Goal: Transaction & Acquisition: Purchase product/service

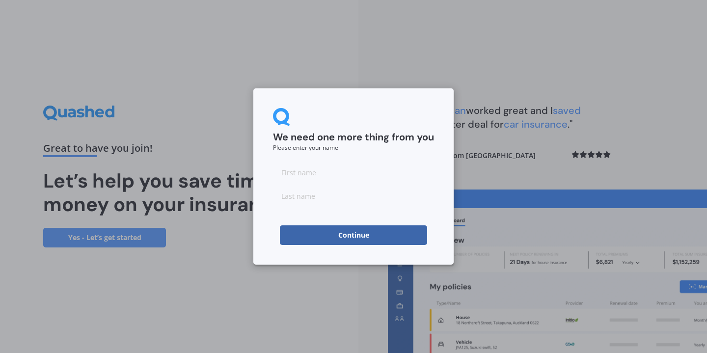
click at [297, 169] on input at bounding box center [353, 173] width 161 height 20
type input "[PERSON_NAME]"
click at [332, 198] on input at bounding box center [353, 196] width 161 height 20
type input "[PERSON_NAME]"
click at [334, 235] on button "Continue" at bounding box center [353, 236] width 147 height 20
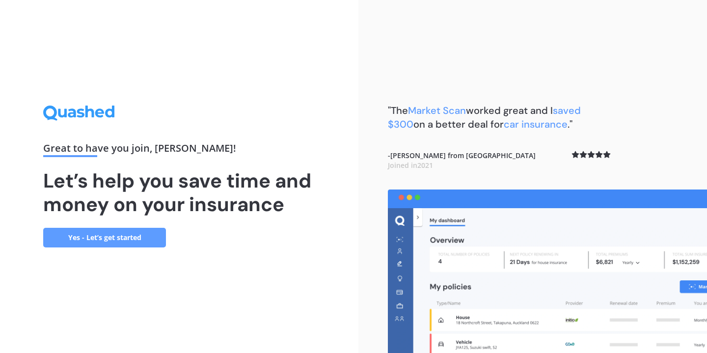
click at [153, 234] on link "Yes - Let’s get started" at bounding box center [104, 238] width 123 height 20
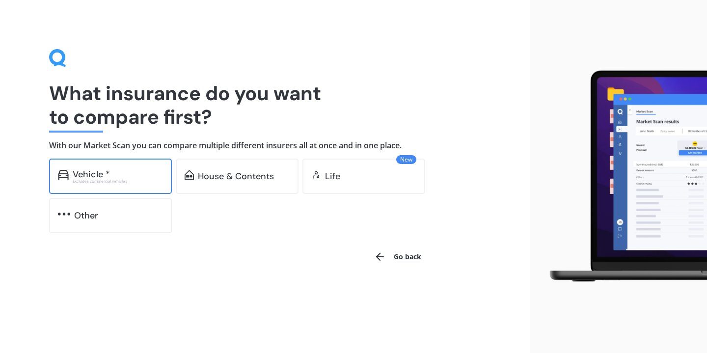
click at [126, 185] on div "Vehicle * Excludes commercial vehicles" at bounding box center [110, 176] width 123 height 35
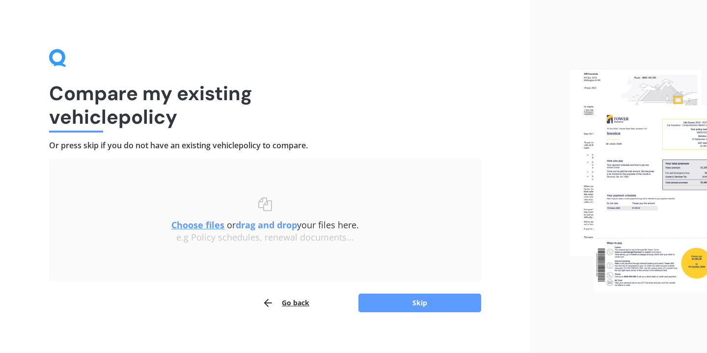
scroll to position [8, 0]
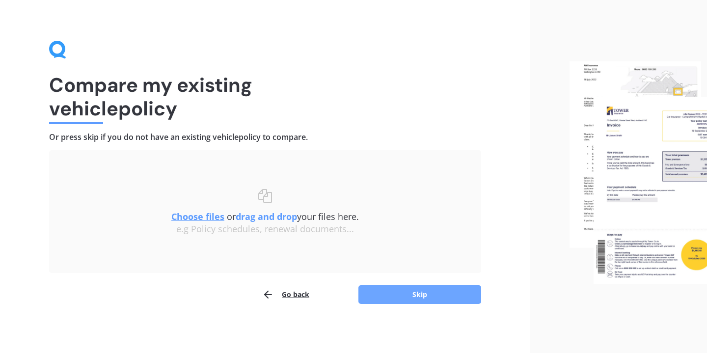
click at [419, 295] on button "Skip" at bounding box center [420, 294] width 123 height 19
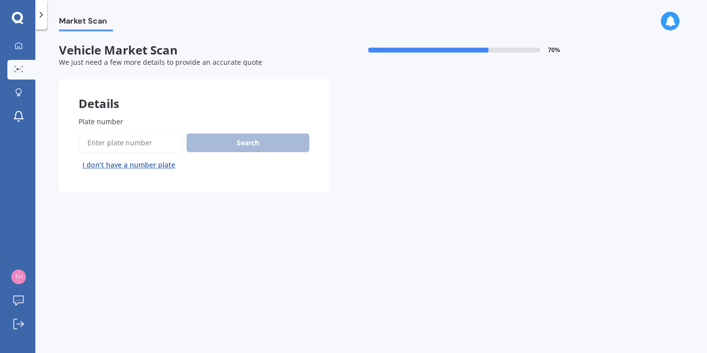
click at [104, 146] on input "Plate number" at bounding box center [131, 143] width 104 height 21
type input "gtr939"
click at [0, 0] on button "Next" at bounding box center [0, 0] width 0 height 0
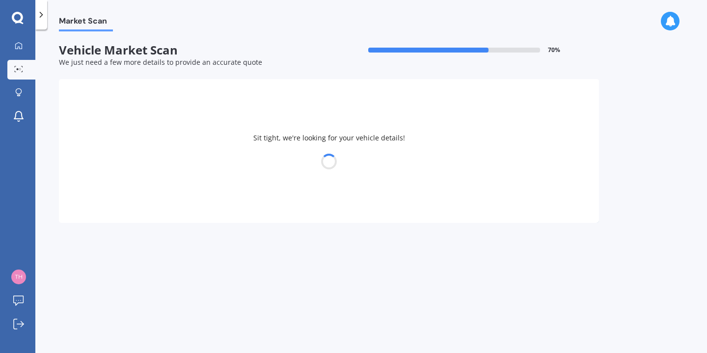
select select "VOLKSWAGEN"
select select "GOLF"
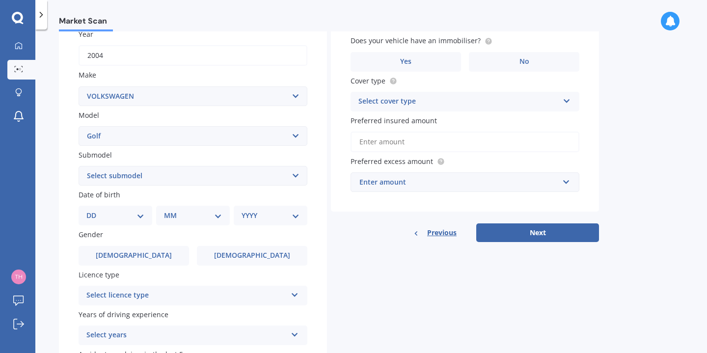
scroll to position [157, 0]
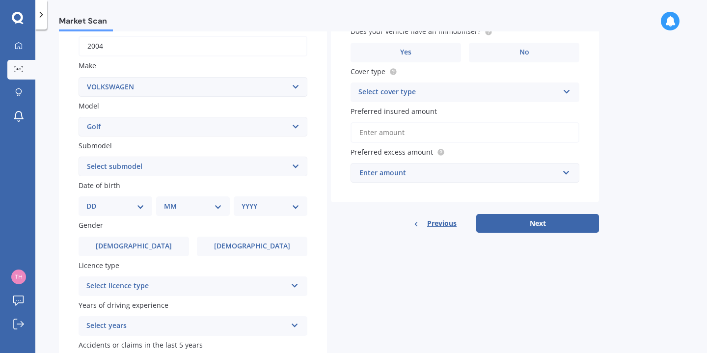
click at [100, 216] on div "DD 01 02 03 04 05 06 07 08 09 10 11 12 13 14 15 16 17 18 19 20 21 22 23 24 25 2…" at bounding box center [116, 207] width 74 height 20
click at [144, 209] on select "DD 01 02 03 04 05 06 07 08 09 10 11 12 13 14 15 16 17 18 19 20 21 22 23 24 25 2…" at bounding box center [115, 206] width 58 height 11
select select "19"
click at [94, 202] on select "DD 01 02 03 04 05 06 07 08 09 10 11 12 13 14 15 16 17 18 19 20 21 22 23 24 25 2…" at bounding box center [115, 206] width 58 height 11
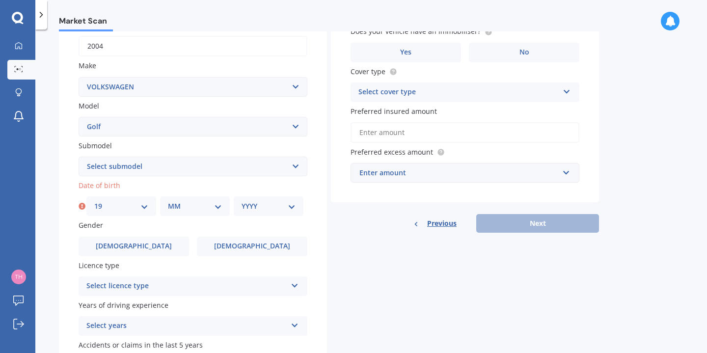
click at [176, 205] on select "MM 01 02 03 04 05 06 07 08 09 10 11 12" at bounding box center [195, 206] width 54 height 11
select select "03"
click at [168, 202] on select "MM 01 02 03 04 05 06 07 08 09 10 11 12" at bounding box center [195, 206] width 54 height 11
click at [257, 216] on div "YYYY 2025 2024 2023 2022 2021 2020 2019 2018 2017 2016 2015 2014 2013 2012 2011…" at bounding box center [269, 207] width 70 height 20
click at [261, 209] on select "YYYY 2025 2024 2023 2022 2021 2020 2019 2018 2017 2016 2015 2014 2013 2012 2011…" at bounding box center [269, 206] width 54 height 11
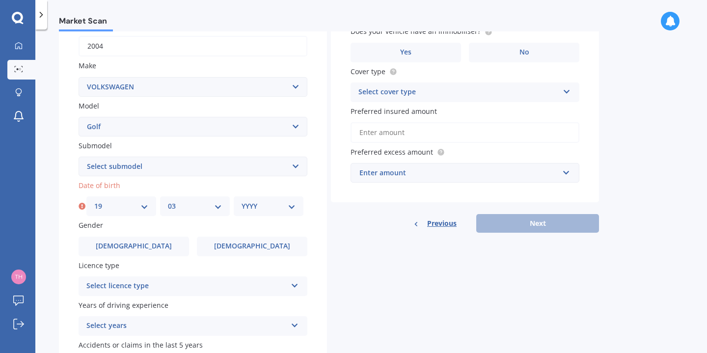
select select "2000"
click at [242, 202] on select "YYYY 2025 2024 2023 2022 2021 2020 2019 2018 2017 2016 2015 2014 2013 2012 2011…" at bounding box center [269, 206] width 54 height 11
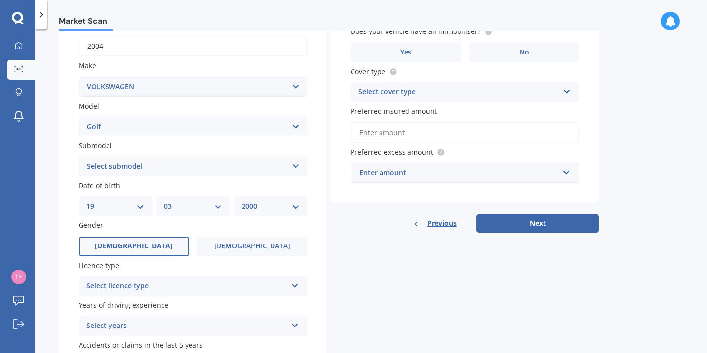
click at [141, 253] on label "[DEMOGRAPHIC_DATA]" at bounding box center [134, 247] width 111 height 20
click at [0, 0] on input "[DEMOGRAPHIC_DATA]" at bounding box center [0, 0] width 0 height 0
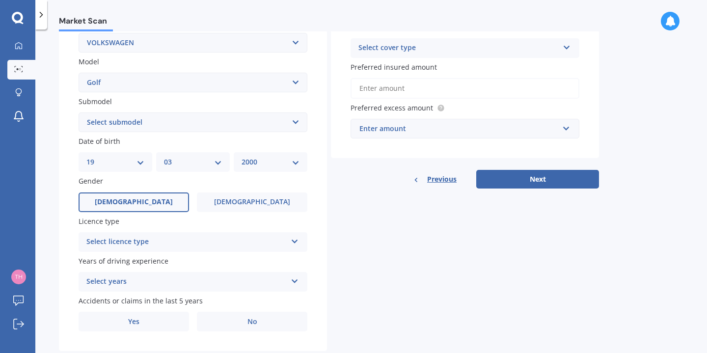
scroll to position [213, 0]
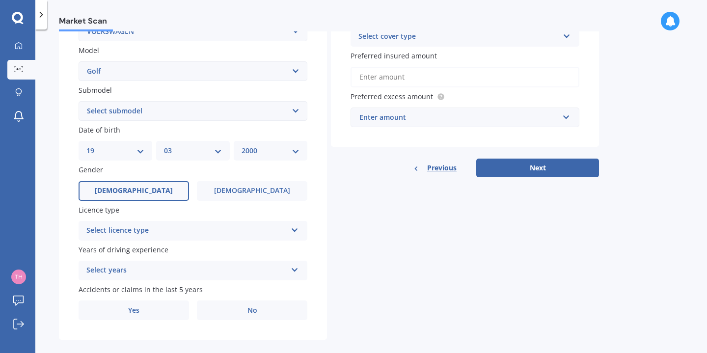
click at [126, 235] on div "Select licence type" at bounding box center [186, 231] width 200 height 12
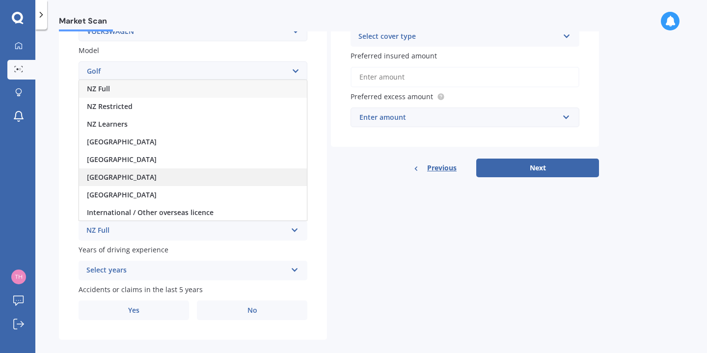
scroll to position [1, 0]
click at [112, 183] on div "[GEOGRAPHIC_DATA]" at bounding box center [193, 177] width 228 height 18
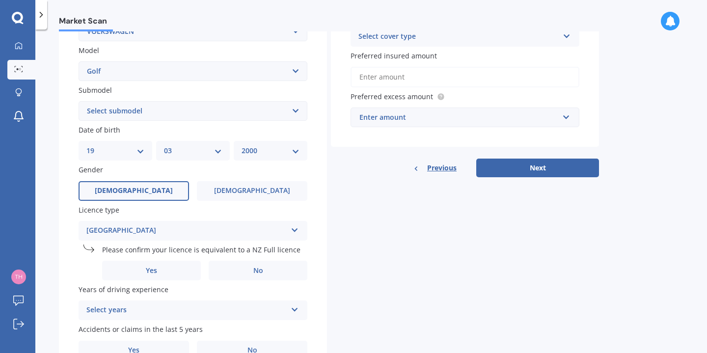
scroll to position [222, 0]
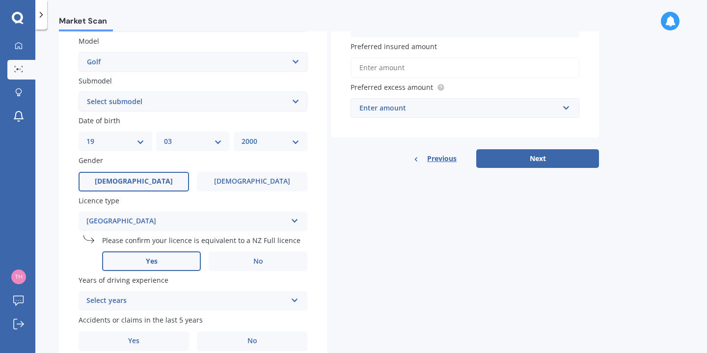
click at [138, 267] on label "Yes" at bounding box center [151, 262] width 99 height 20
click at [0, 0] on input "Yes" at bounding box center [0, 0] width 0 height 0
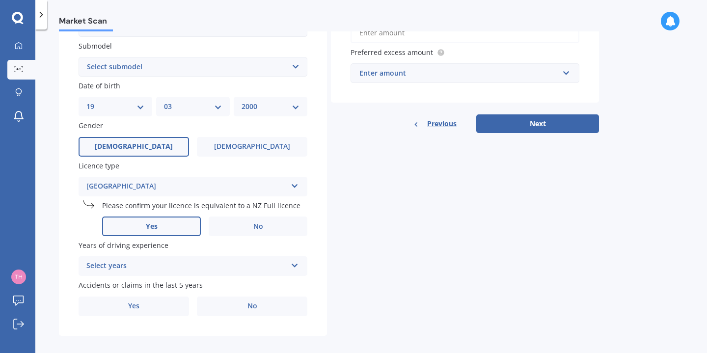
scroll to position [268, 0]
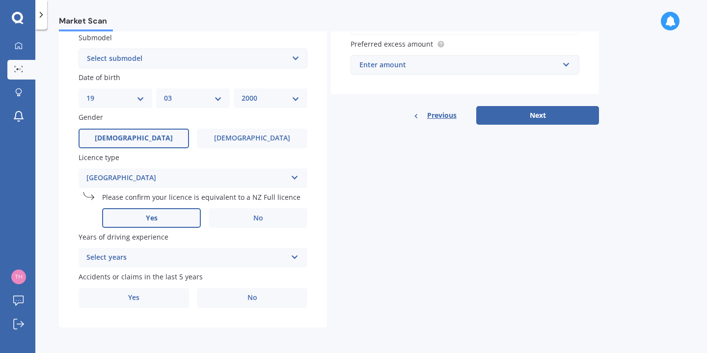
click at [112, 256] on div "Select years" at bounding box center [186, 258] width 200 height 12
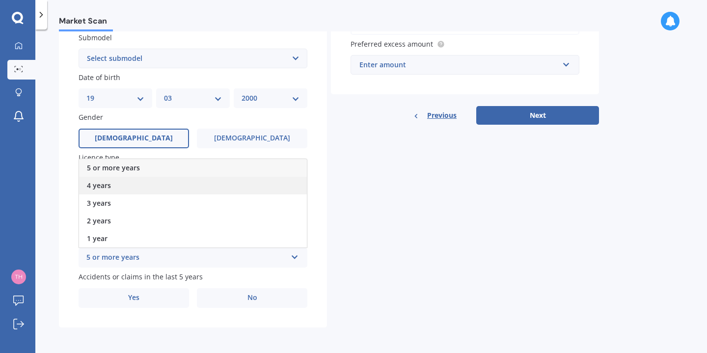
click at [109, 187] on span "4 years" at bounding box center [99, 185] width 24 height 9
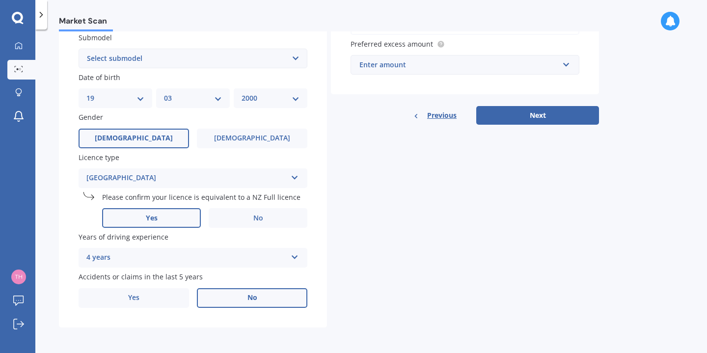
click at [257, 302] on label "No" at bounding box center [252, 298] width 111 height 20
click at [0, 0] on input "No" at bounding box center [0, 0] width 0 height 0
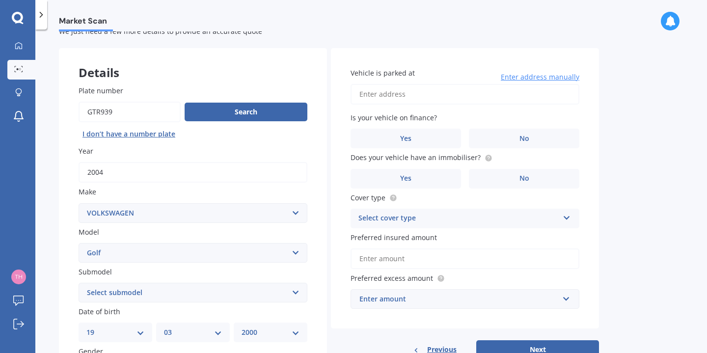
scroll to position [29, 0]
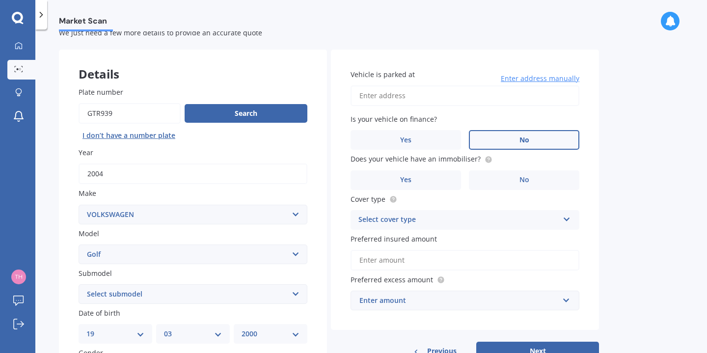
click at [517, 145] on label "No" at bounding box center [524, 140] width 111 height 20
click at [0, 0] on input "No" at bounding box center [0, 0] width 0 height 0
click at [421, 176] on label "Yes" at bounding box center [406, 180] width 111 height 20
click at [0, 0] on input "Yes" at bounding box center [0, 0] width 0 height 0
click at [391, 105] on input "Vehicle is parked at" at bounding box center [465, 95] width 229 height 21
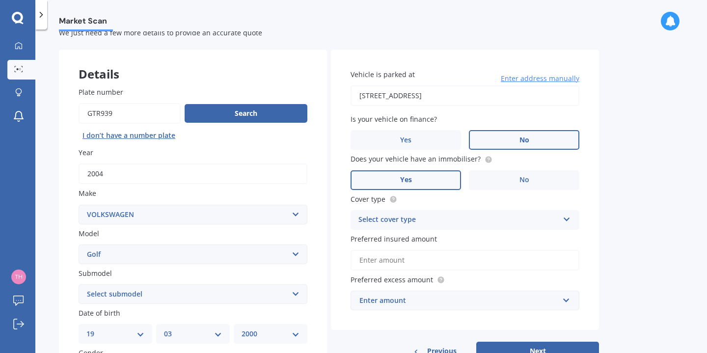
type input "[STREET_ADDRESS]"
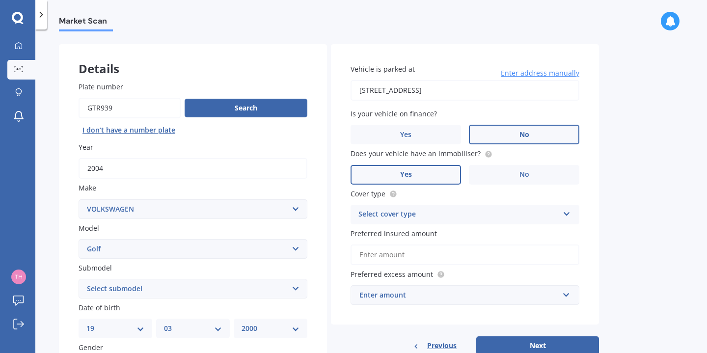
click at [407, 219] on div "Select cover type" at bounding box center [459, 215] width 200 height 12
click at [393, 233] on span "Comprehensive" at bounding box center [385, 233] width 52 height 9
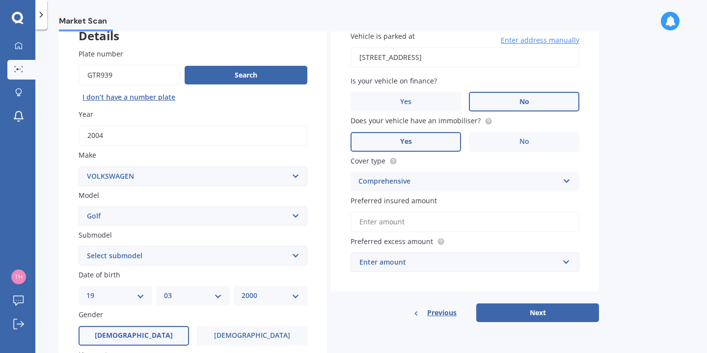
scroll to position [70, 0]
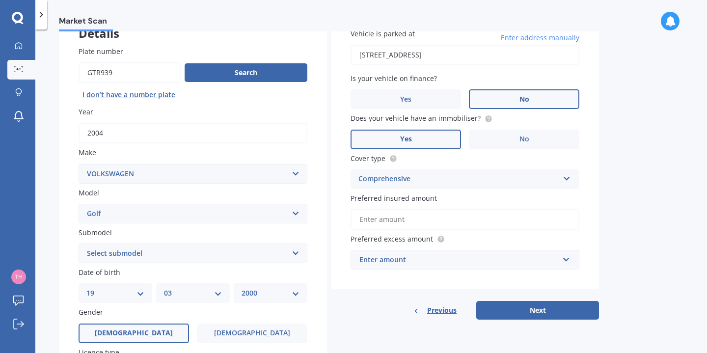
click at [376, 265] on div "Enter amount" at bounding box center [459, 259] width 199 height 11
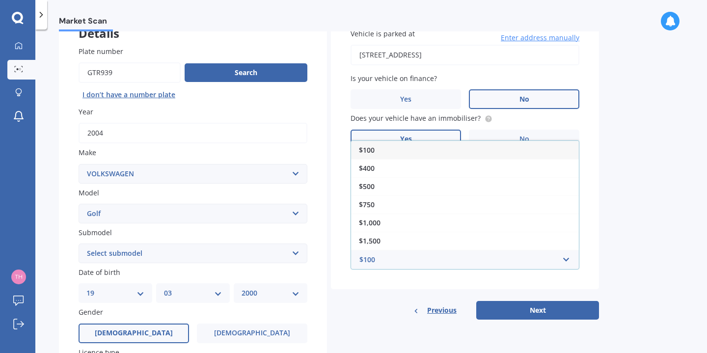
click at [373, 286] on div "Vehicle is parked at [STREET_ADDRESS] Enter address manually Is your vehicle on…" at bounding box center [465, 149] width 268 height 281
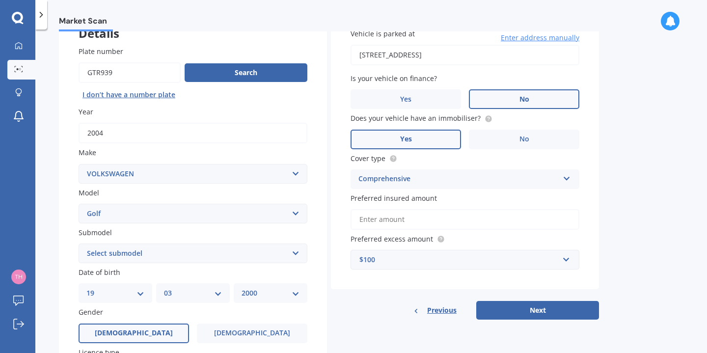
scroll to position [73, 0]
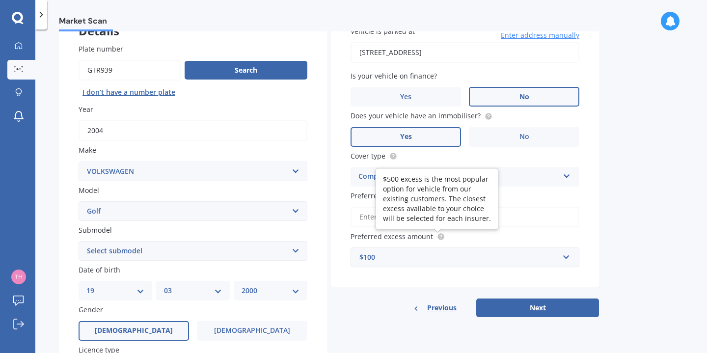
click at [439, 240] on circle at bounding box center [441, 237] width 6 height 6
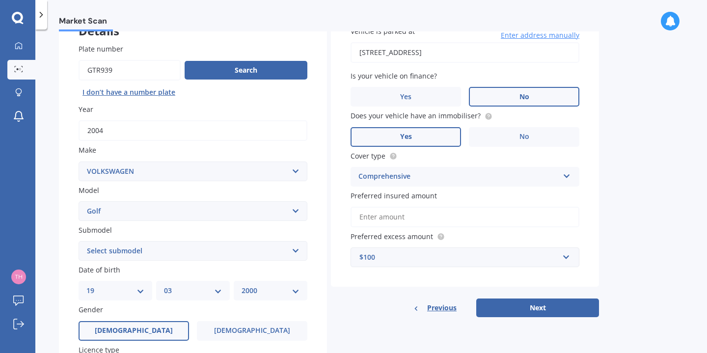
click at [423, 260] on div "$100" at bounding box center [459, 257] width 199 height 11
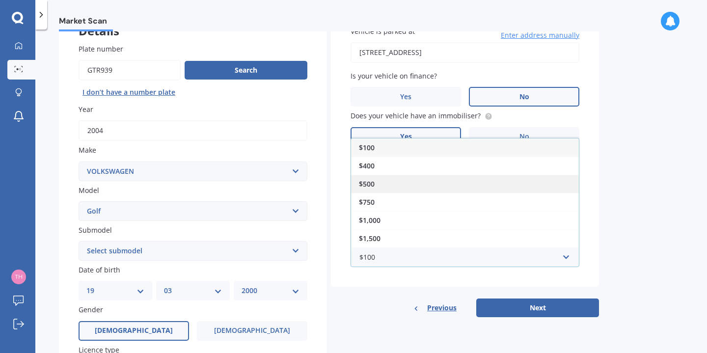
click at [368, 183] on span "$500" at bounding box center [367, 183] width 16 height 9
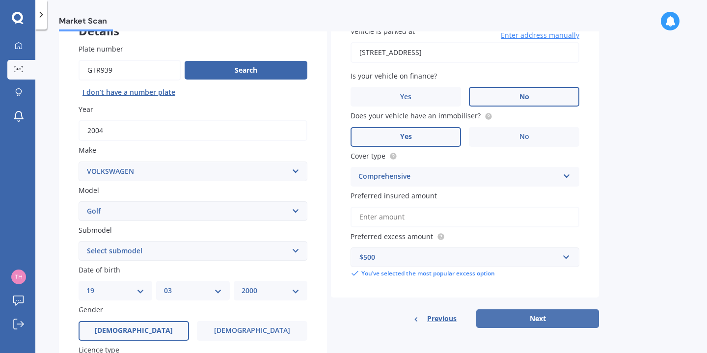
click at [522, 323] on button "Next" at bounding box center [538, 319] width 123 height 19
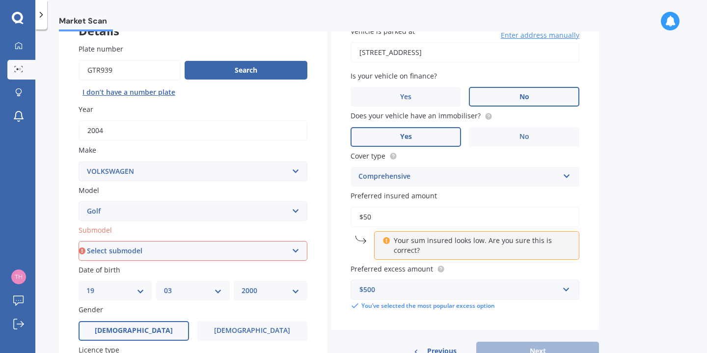
type input "$5"
type input "$1"
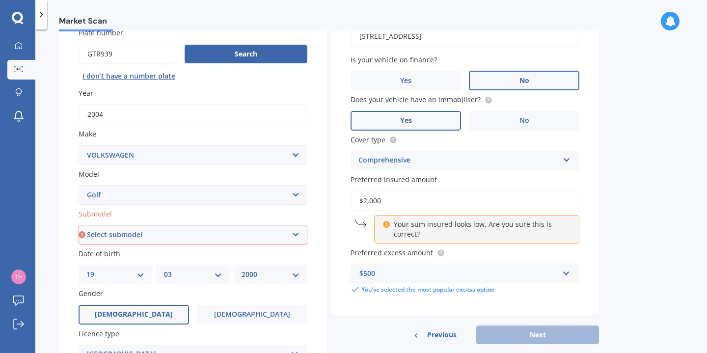
scroll to position [104, 0]
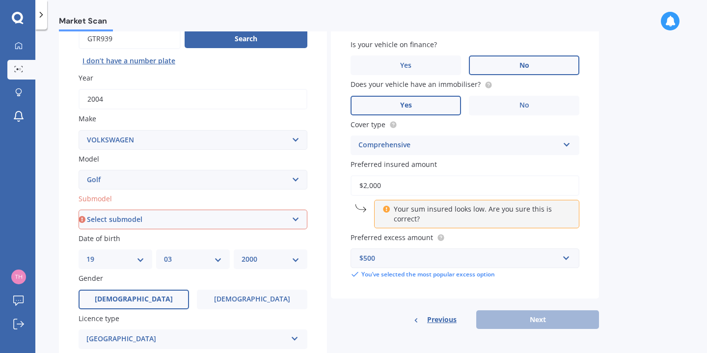
click at [435, 290] on div "Vehicle is parked at [STREET_ADDRESS] Enter address manually Is your vehicle on…" at bounding box center [465, 137] width 268 height 324
click at [406, 216] on p "Your sum insured looks low. Are you sure this is correct?" at bounding box center [480, 214] width 173 height 20
click at [386, 211] on icon at bounding box center [386, 207] width 7 height 7
click at [374, 207] on div "Your sum insured looks low. Are you sure this is correct?" at bounding box center [476, 214] width 205 height 28
click at [514, 319] on div "Previous Next" at bounding box center [465, 319] width 268 height 19
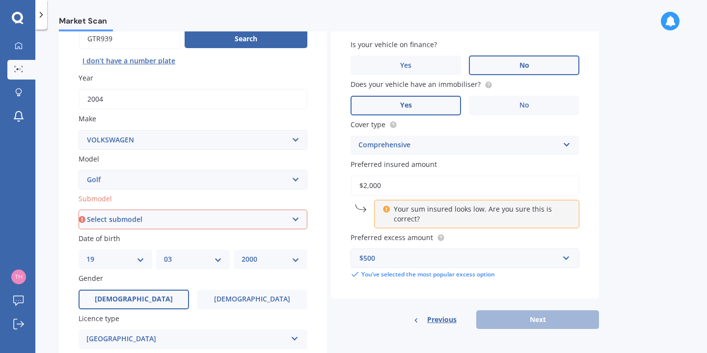
click at [381, 188] on input "$2,000" at bounding box center [465, 185] width 229 height 21
type input "$2"
type input "$4"
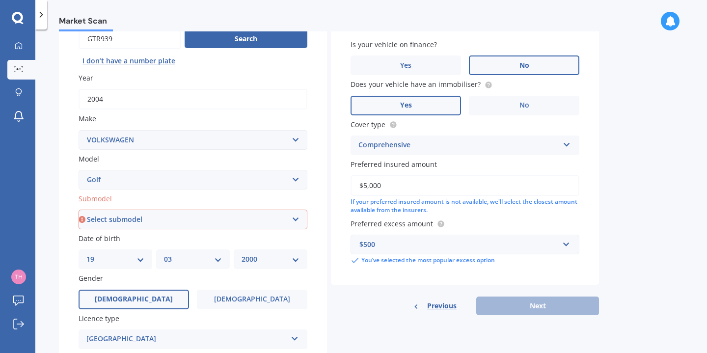
type input "$5,000"
click at [420, 288] on div "Vehicle is parked at [STREET_ADDRESS] Enter address manually Is your vehicle on…" at bounding box center [465, 145] width 268 height 340
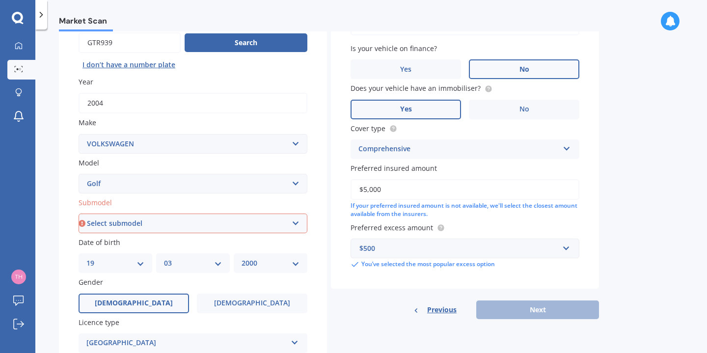
scroll to position [121, 0]
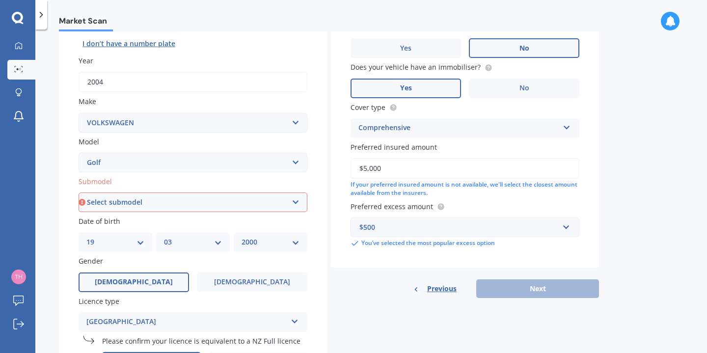
click at [245, 205] on select "Select submodel (All other) 1.4 GT TSI 1.4 TSI 1.6 1.6 FSI 1.6 TSI 1.8 1.9 TDI …" at bounding box center [193, 203] width 229 height 20
click at [142, 204] on select "Select submodel (All other) 1.4 GT TSI 1.4 TSI 1.6 1.6 FSI 1.6 TSI 1.8 1.9 TDI …" at bounding box center [193, 203] width 229 height 20
select select "2.0 T GTI"
click at [79, 194] on select "Select submodel (All other) 1.4 GT TSI 1.4 TSI 1.6 1.6 FSI 1.6 TSI 1.8 1.9 TDI …" at bounding box center [193, 203] width 229 height 20
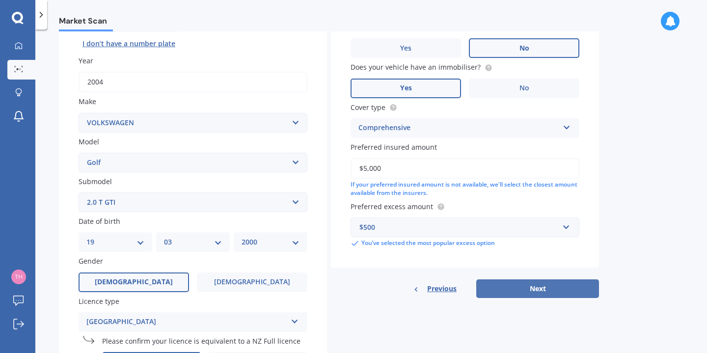
click at [502, 295] on button "Next" at bounding box center [538, 289] width 123 height 19
select select "19"
select select "03"
select select "2000"
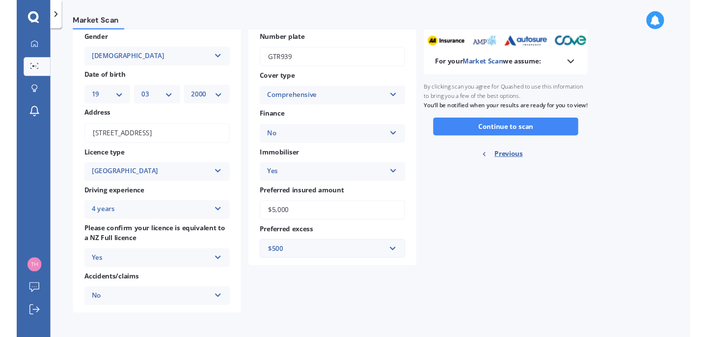
scroll to position [0, 0]
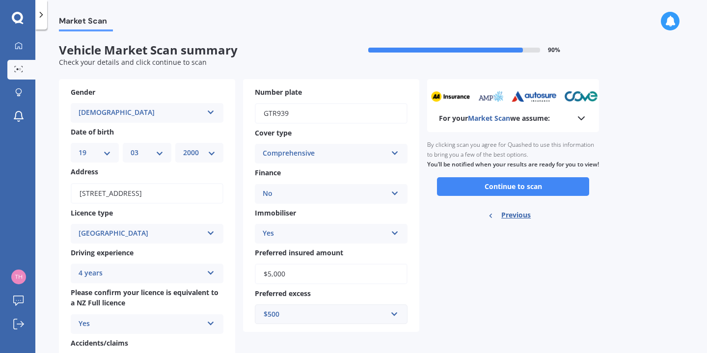
click at [521, 125] on div "For your Market Scan we assume:" at bounding box center [513, 105] width 172 height 53
click at [582, 120] on icon at bounding box center [582, 119] width 12 height 12
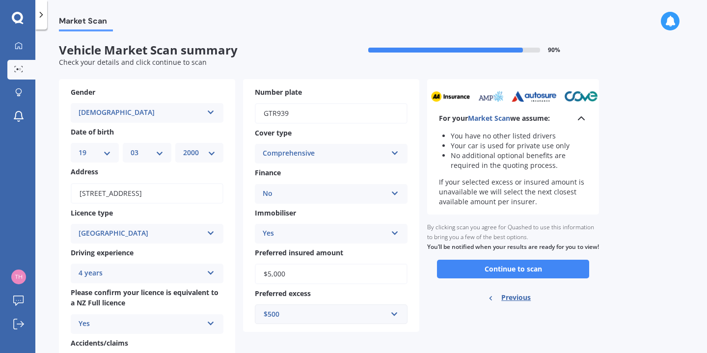
click at [548, 260] on div "By clicking scan you agree for Quashed to use this information to bring you a f…" at bounding box center [513, 237] width 172 height 45
click at [545, 279] on button "Continue to scan" at bounding box center [513, 269] width 152 height 19
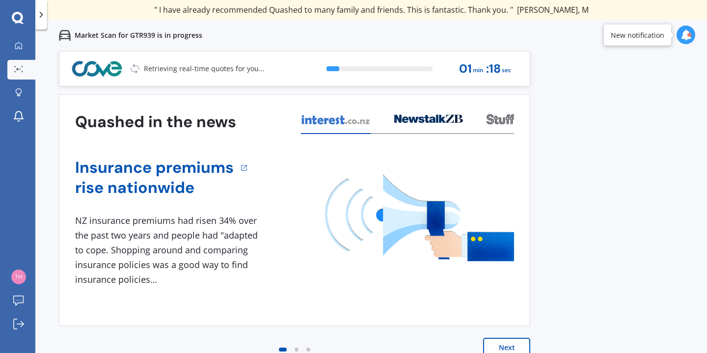
click at [505, 344] on button "Next" at bounding box center [506, 348] width 47 height 20
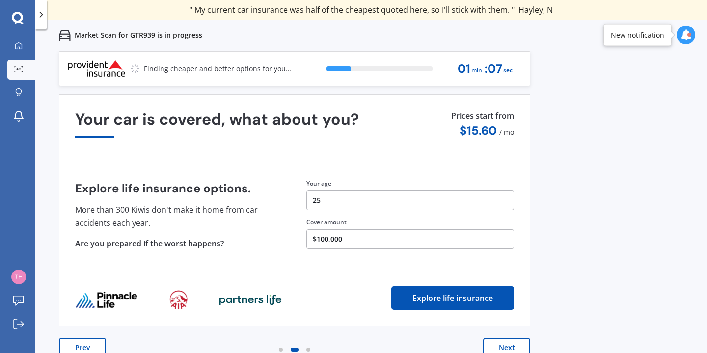
click at [501, 348] on button "Next" at bounding box center [506, 348] width 47 height 20
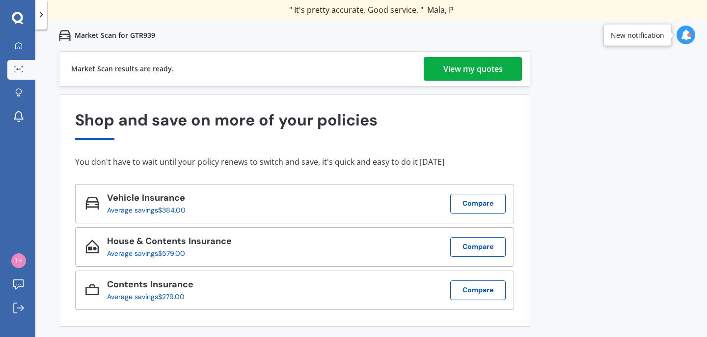
click at [444, 72] on div "View my quotes" at bounding box center [473, 69] width 59 height 24
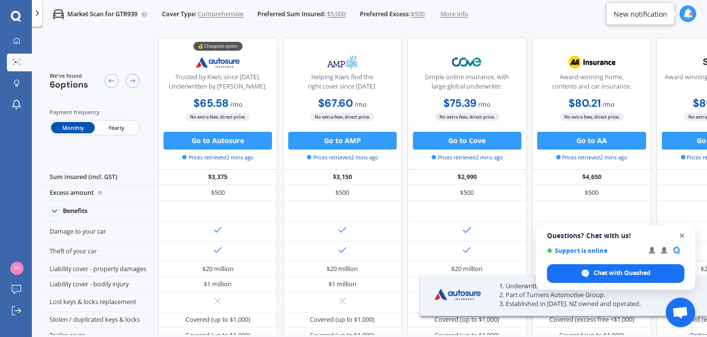
click at [681, 235] on span "Open chat" at bounding box center [683, 235] width 12 height 12
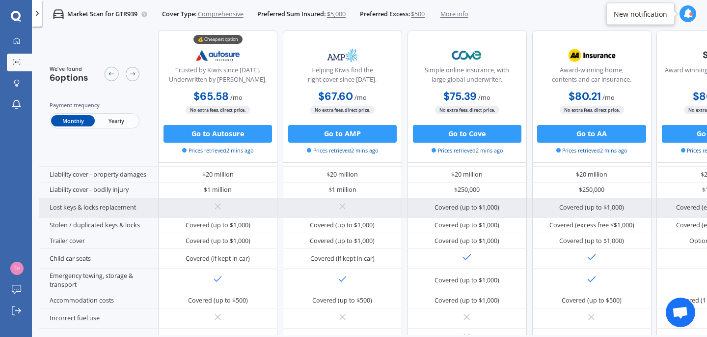
scroll to position [108, 0]
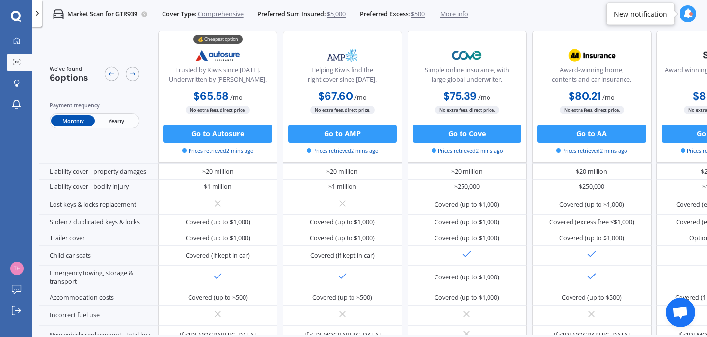
click at [119, 119] on span "Yearly" at bounding box center [116, 120] width 43 height 11
click at [66, 118] on span "Monthly" at bounding box center [72, 120] width 43 height 11
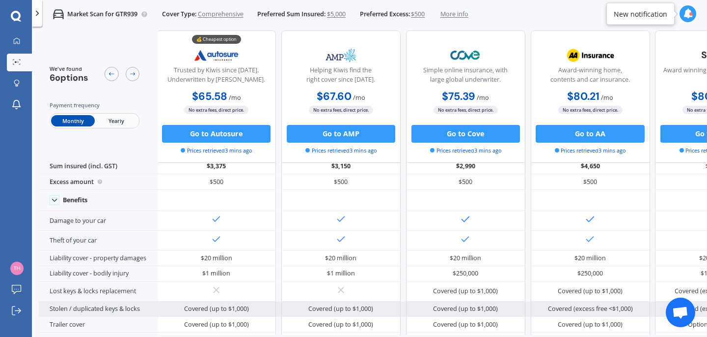
scroll to position [0, 1]
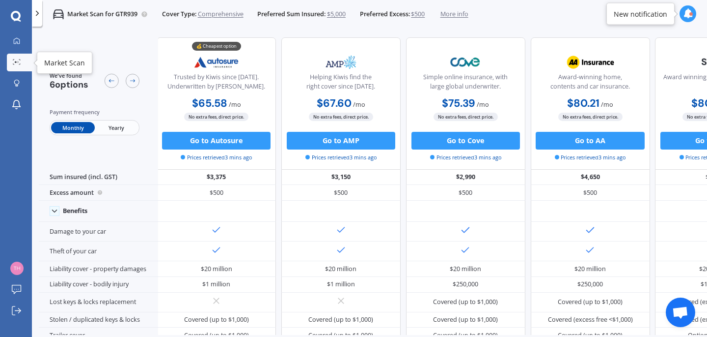
click at [15, 62] on circle at bounding box center [16, 62] width 2 height 2
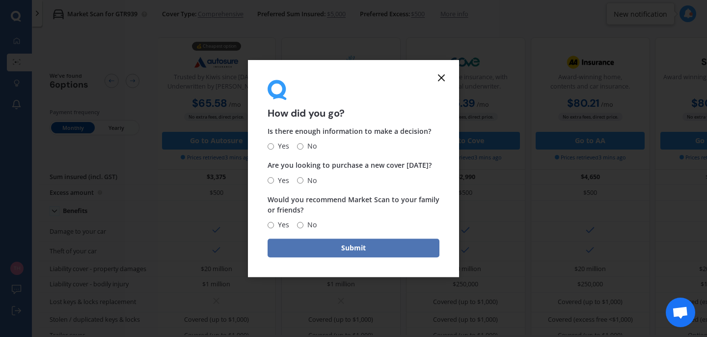
click at [307, 243] on button "Submit" at bounding box center [354, 247] width 172 height 19
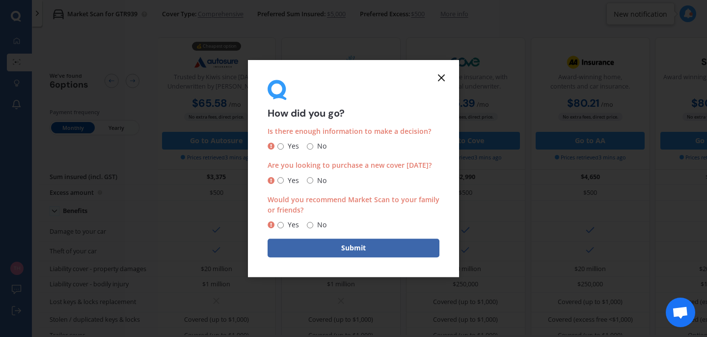
click at [312, 177] on input "No" at bounding box center [310, 180] width 6 height 6
radio input "true"
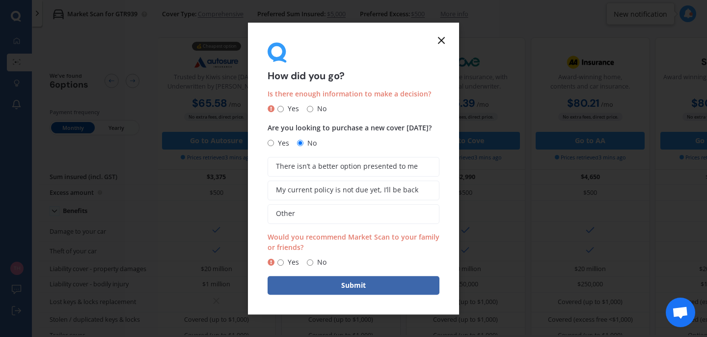
click at [281, 105] on label "Yes" at bounding box center [289, 109] width 22 height 12
click at [281, 106] on input "Yes" at bounding box center [281, 109] width 6 height 6
radio input "true"
click at [279, 264] on input "Yes" at bounding box center [281, 262] width 6 height 6
radio input "true"
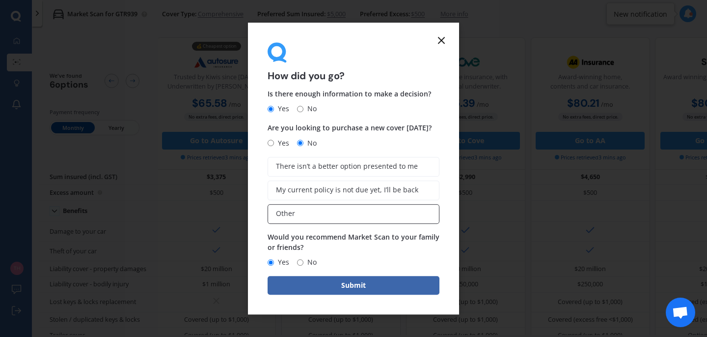
click at [284, 218] on span "Other" at bounding box center [285, 213] width 19 height 8
click at [0, 0] on input "Other" at bounding box center [0, 0] width 0 height 0
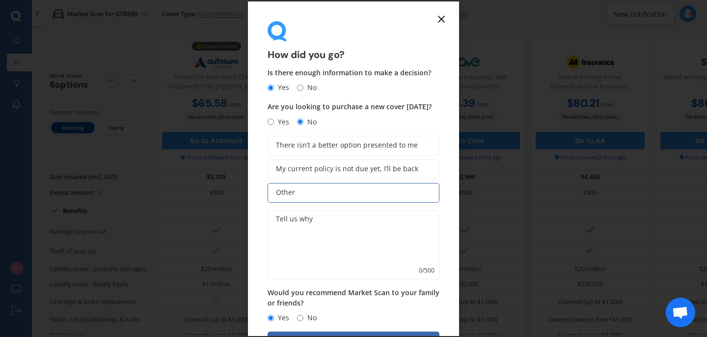
click at [289, 247] on textarea at bounding box center [354, 244] width 172 height 69
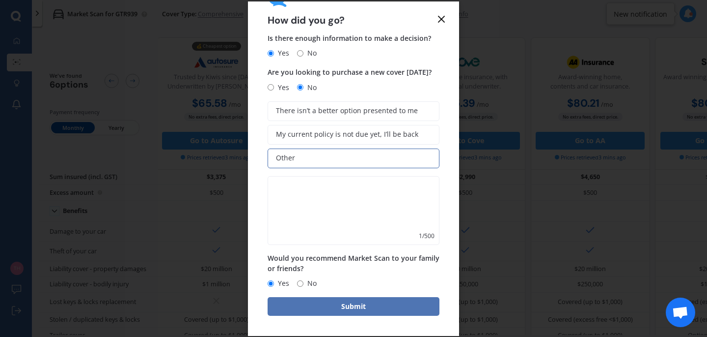
click at [341, 304] on button "Submit" at bounding box center [354, 306] width 172 height 19
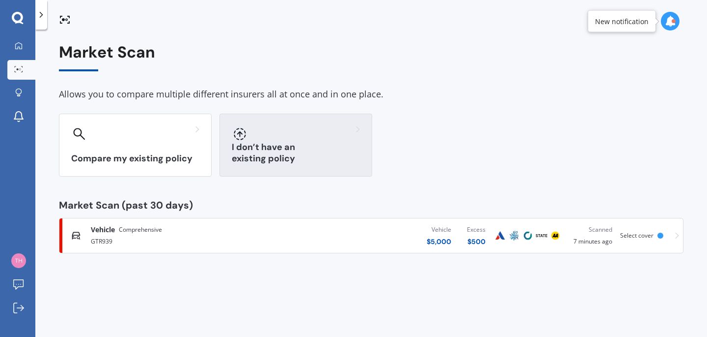
click at [250, 141] on div "I don’t have an existing policy" at bounding box center [296, 144] width 153 height 63
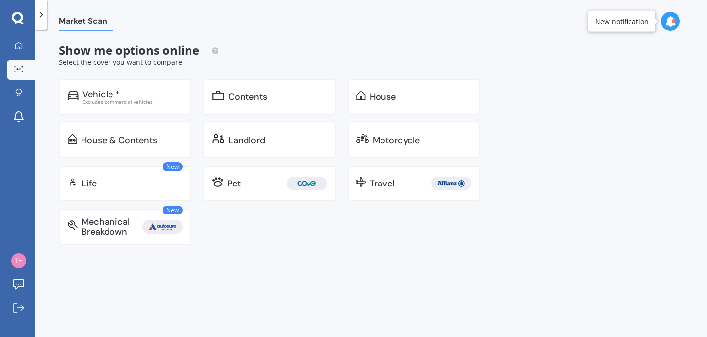
click at [104, 120] on div "Vehicle * Excludes commercial vehicles Contents House House & Contents Landlord…" at bounding box center [275, 161] width 433 height 165
click at [100, 102] on div "Excludes commercial vehicles" at bounding box center [133, 101] width 100 height 5
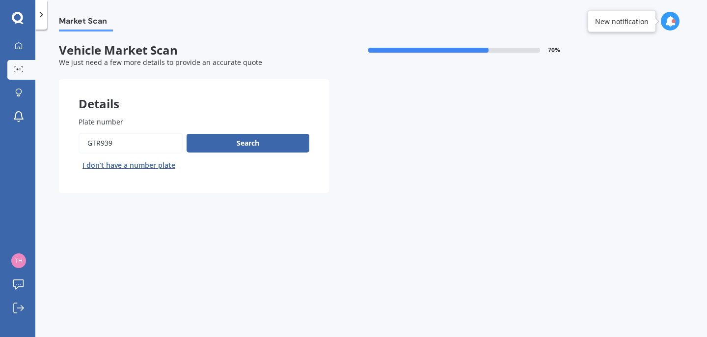
click at [111, 150] on input "Plate number" at bounding box center [131, 143] width 104 height 21
type input "ljr571"
click at [0, 0] on button "Next" at bounding box center [0, 0] width 0 height 0
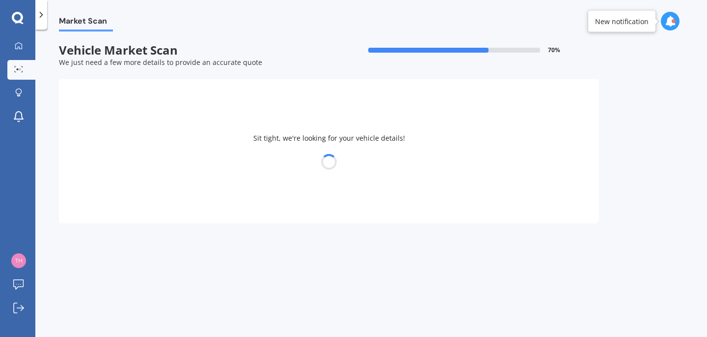
select select "HONDA"
select select "FIT"
select select "19"
select select "03"
select select "2000"
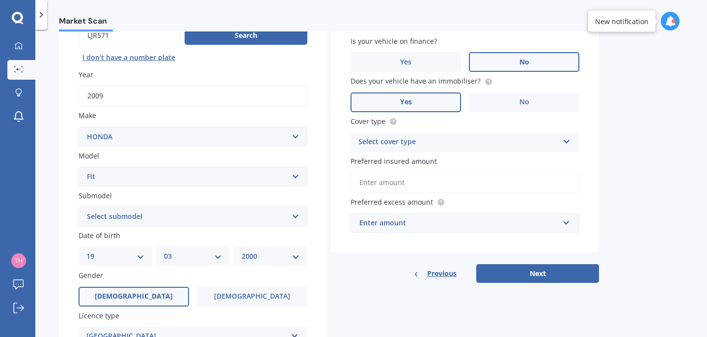
scroll to position [109, 0]
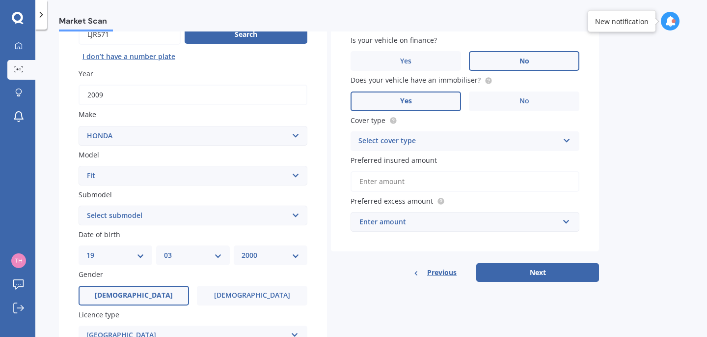
click at [215, 220] on select "Select submodel Diesel EV Hybrid Petrol" at bounding box center [193, 215] width 229 height 20
click at [113, 217] on select "Select submodel Diesel EV Hybrid Petrol" at bounding box center [193, 215] width 229 height 20
select select "PETROL"
click at [79, 206] on select "Select submodel Diesel EV Hybrid Petrol" at bounding box center [193, 215] width 229 height 20
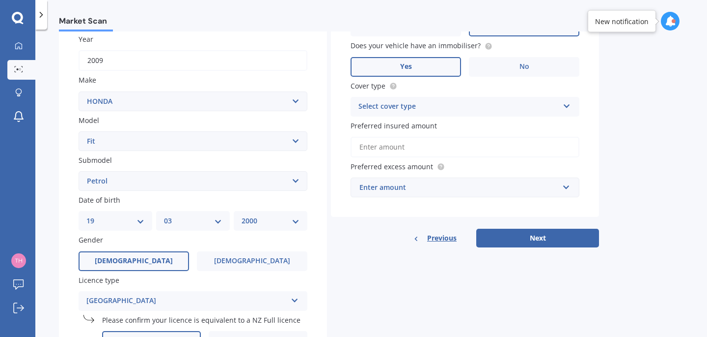
scroll to position [0, 0]
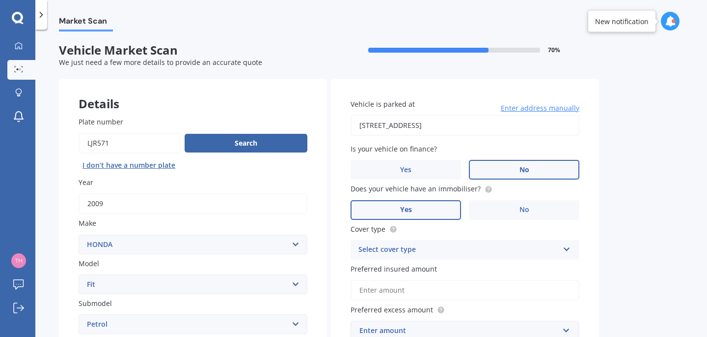
click at [524, 126] on input "[STREET_ADDRESS]" at bounding box center [465, 125] width 229 height 21
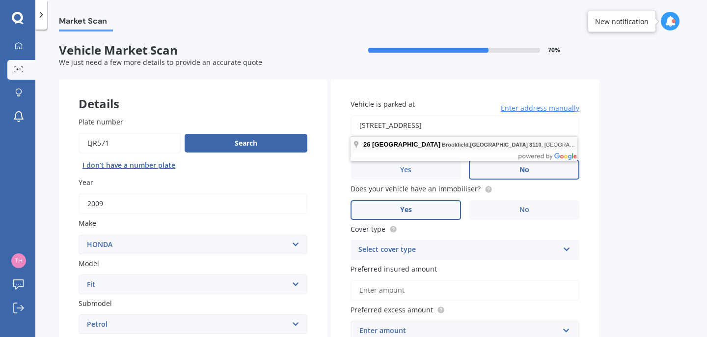
type input "[STREET_ADDRESS]"
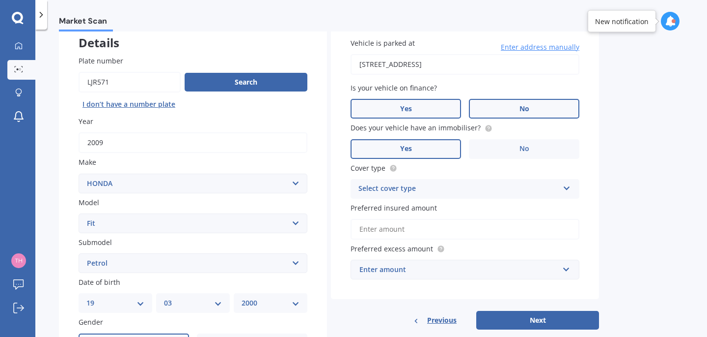
scroll to position [85, 0]
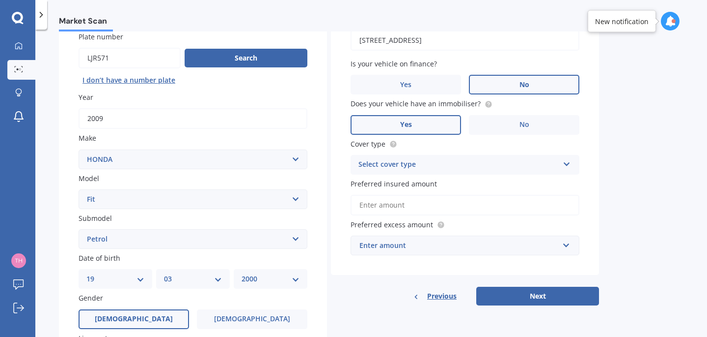
click at [382, 166] on div "Select cover type" at bounding box center [459, 165] width 200 height 12
click at [375, 183] on span "Comprehensive" at bounding box center [385, 183] width 52 height 9
click at [360, 211] on input "Preferred insured amount" at bounding box center [465, 205] width 229 height 21
type input "$5,000"
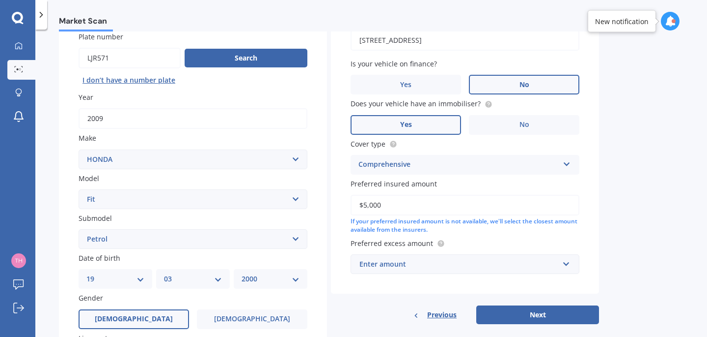
click at [410, 262] on div "Enter amount" at bounding box center [459, 263] width 199 height 11
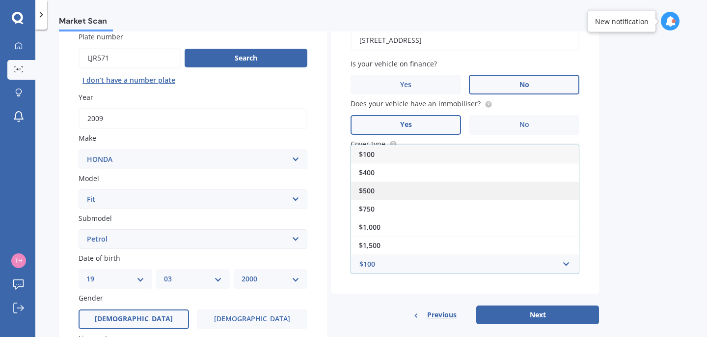
click at [374, 190] on span "$500" at bounding box center [367, 190] width 16 height 9
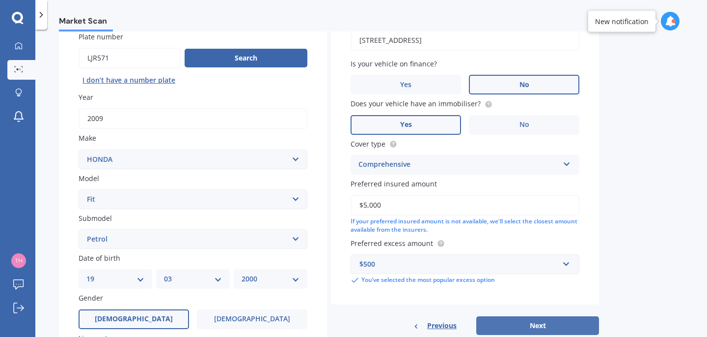
click at [527, 327] on button "Next" at bounding box center [538, 325] width 123 height 19
select select "19"
select select "03"
select select "2000"
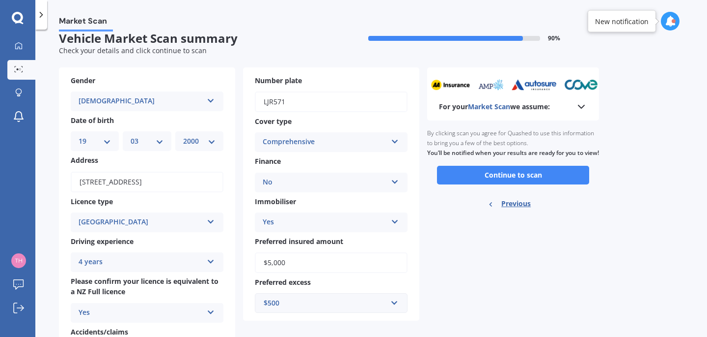
scroll to position [0, 0]
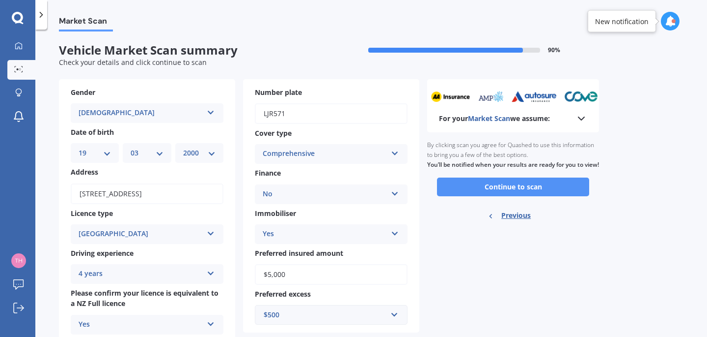
click at [510, 196] on button "Continue to scan" at bounding box center [513, 186] width 152 height 19
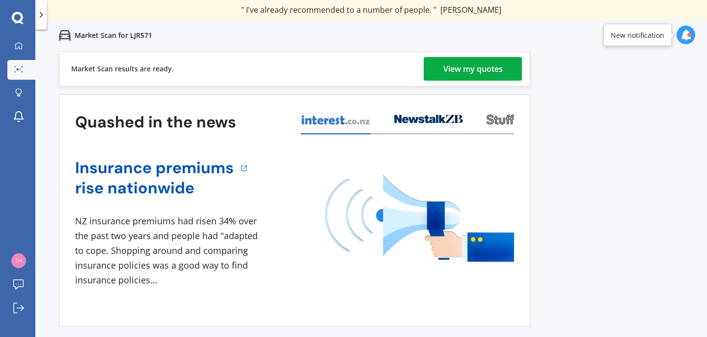
click at [469, 65] on div "View my quotes" at bounding box center [473, 69] width 59 height 24
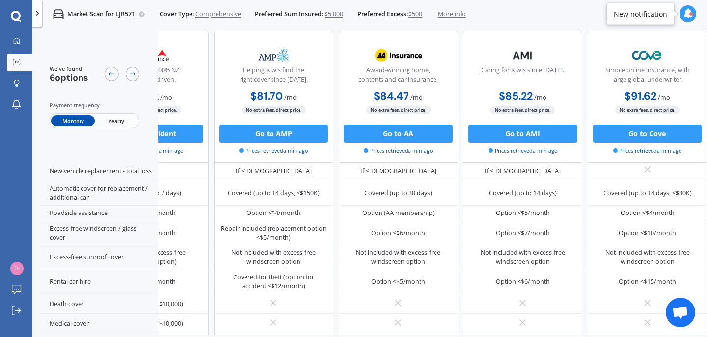
scroll to position [295, 0]
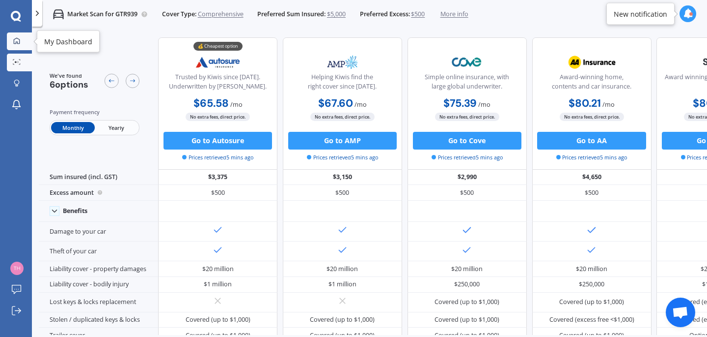
click at [24, 43] on link "My Dashboard" at bounding box center [19, 41] width 25 height 18
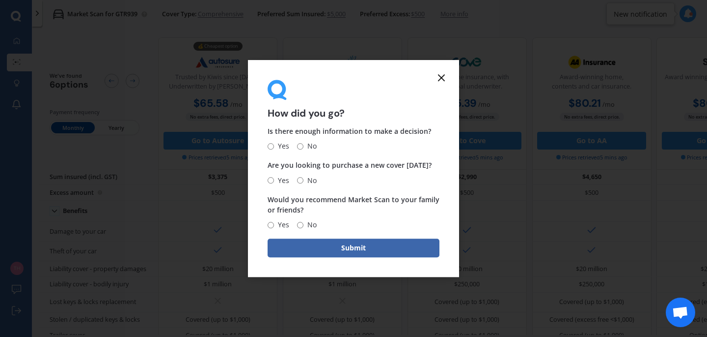
click at [275, 148] on span "Yes" at bounding box center [281, 147] width 15 height 12
click at [274, 148] on input "Yes" at bounding box center [271, 146] width 6 height 6
radio input "true"
click at [298, 180] on input "No" at bounding box center [300, 180] width 6 height 6
radio input "true"
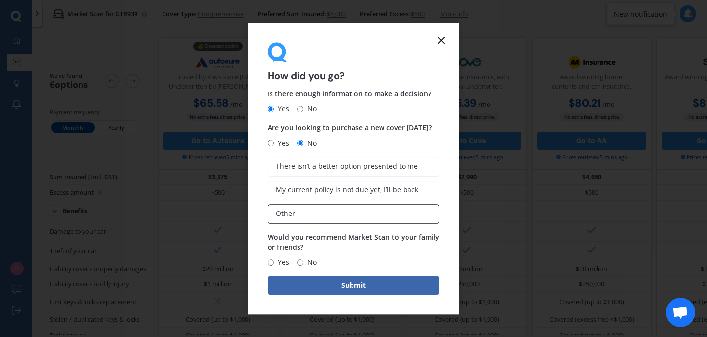
click at [299, 208] on label "Other" at bounding box center [354, 214] width 172 height 20
click at [0, 0] on input "Other" at bounding box center [0, 0] width 0 height 0
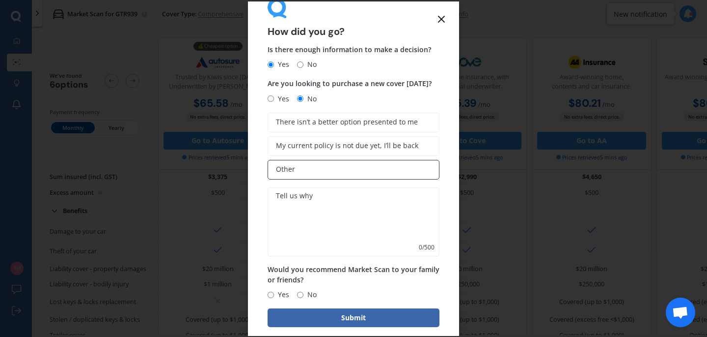
scroll to position [35, 0]
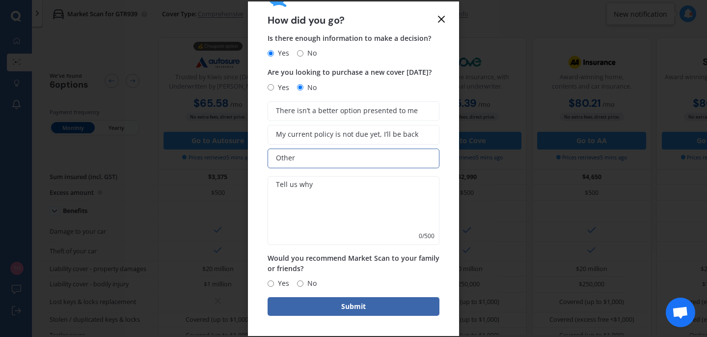
click at [280, 283] on span "Yes" at bounding box center [281, 283] width 15 height 12
click at [274, 283] on input "Yes" at bounding box center [271, 283] width 6 height 6
radio input "true"
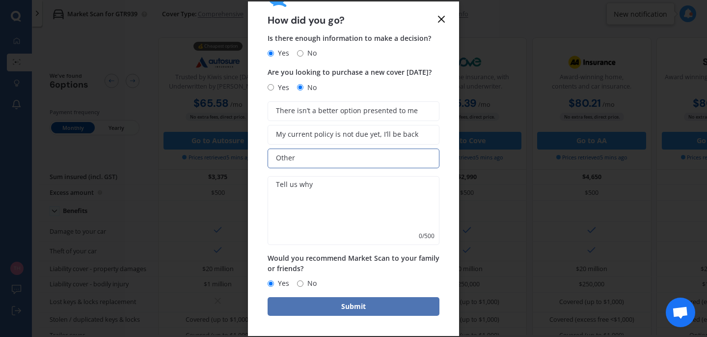
click at [291, 303] on button "Submit" at bounding box center [354, 306] width 172 height 19
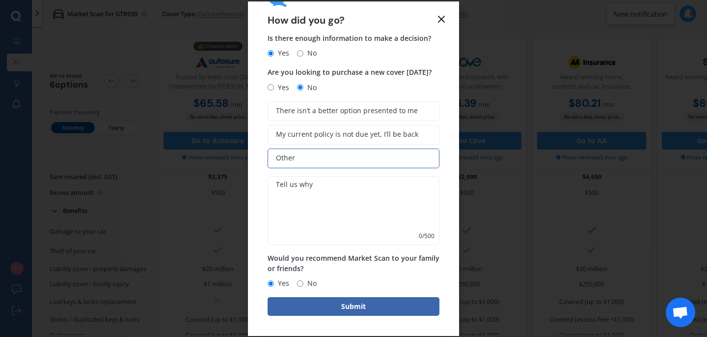
click at [310, 228] on textarea at bounding box center [354, 210] width 172 height 69
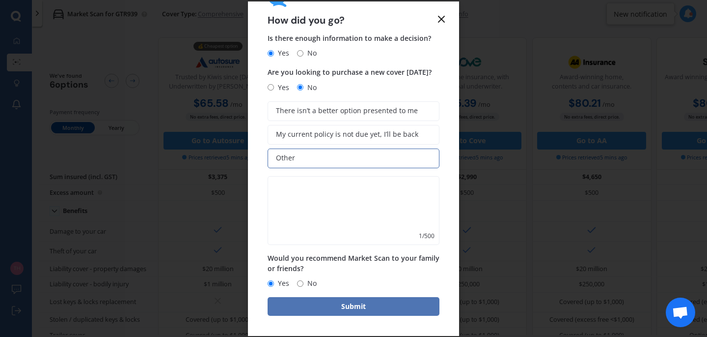
click at [328, 309] on button "Submit" at bounding box center [354, 306] width 172 height 19
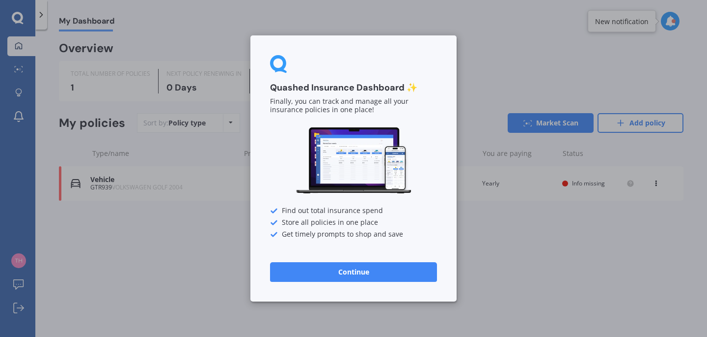
click at [328, 277] on button "Continue" at bounding box center [353, 272] width 167 height 20
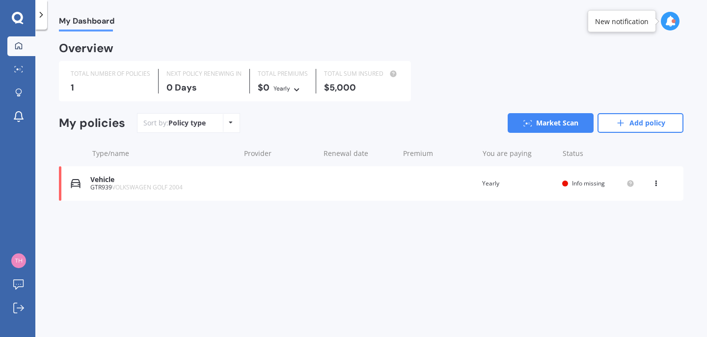
click at [493, 181] on div "You are paying Yearly" at bounding box center [518, 183] width 72 height 10
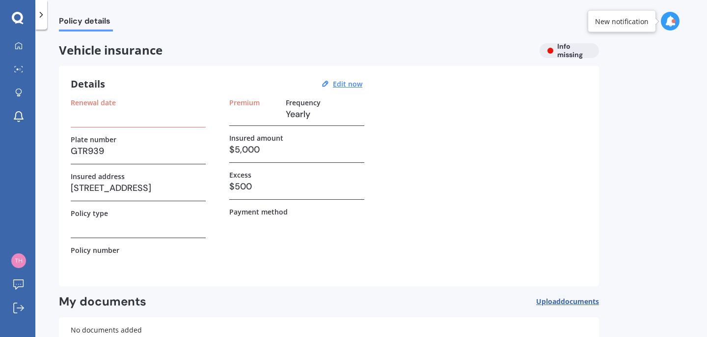
scroll to position [20, 0]
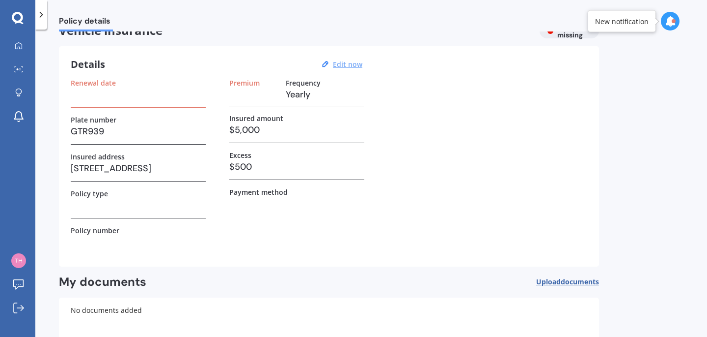
click at [346, 61] on u "Edit now" at bounding box center [347, 63] width 29 height 9
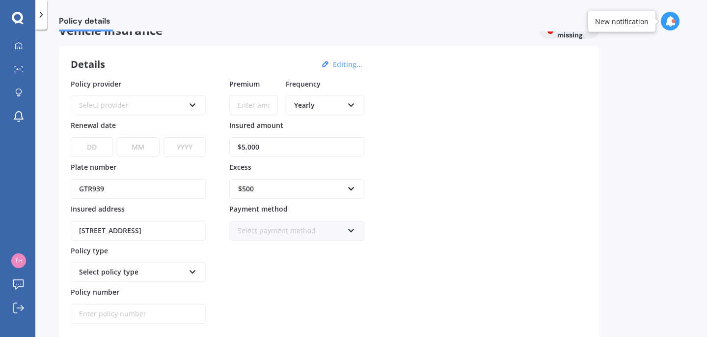
click at [311, 110] on div "Yearly" at bounding box center [318, 105] width 49 height 11
click at [311, 176] on span "Monthly" at bounding box center [308, 176] width 27 height 9
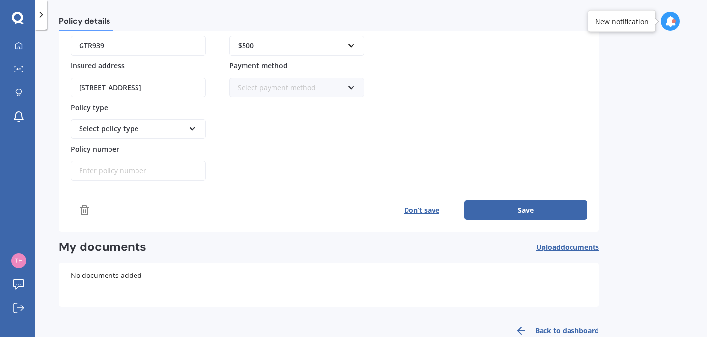
scroll to position [186, 0]
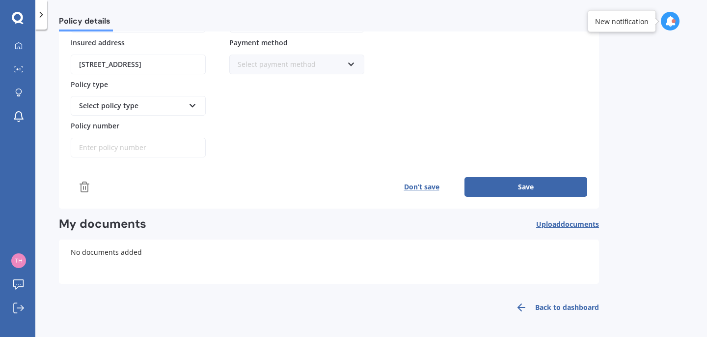
click at [499, 183] on button "Save" at bounding box center [526, 187] width 123 height 20
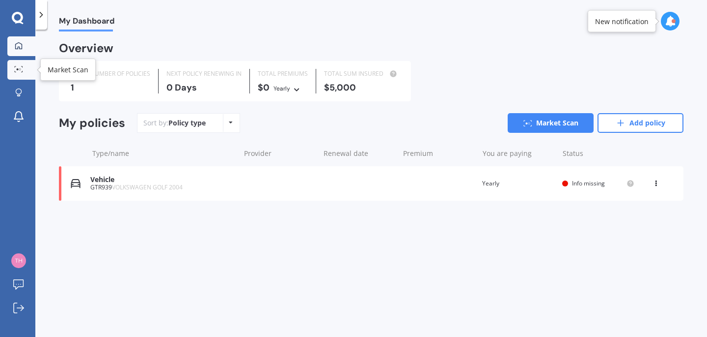
click at [21, 74] on link "Market Scan" at bounding box center [21, 70] width 28 height 20
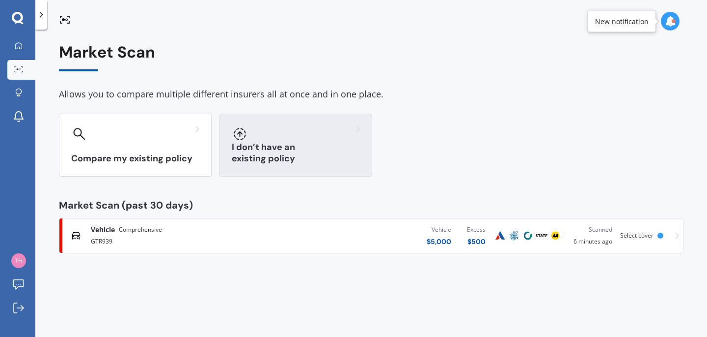
click at [249, 158] on h3 "I don’t have an existing policy" at bounding box center [296, 152] width 128 height 23
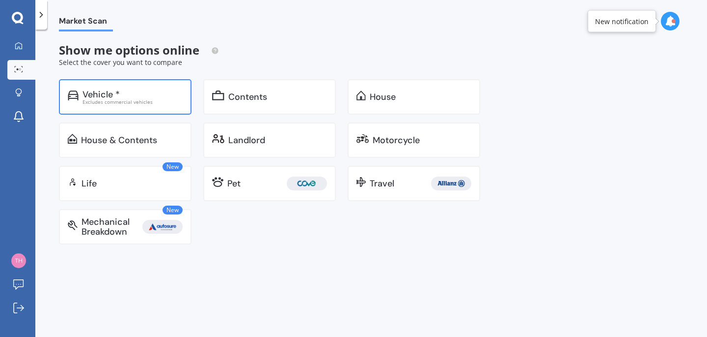
click at [138, 100] on div "Excludes commercial vehicles" at bounding box center [133, 101] width 100 height 5
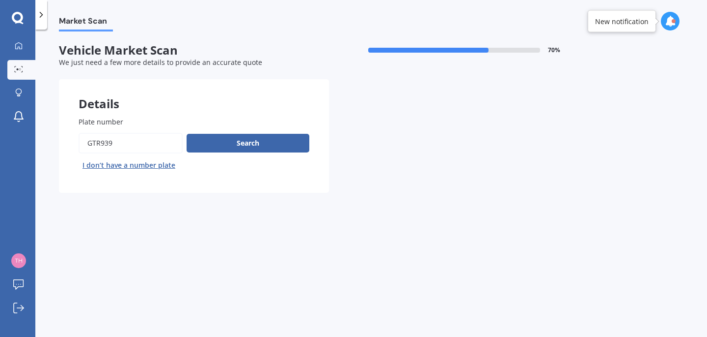
click at [125, 140] on input "Plate number" at bounding box center [131, 143] width 104 height 21
type input "GTH738"
click at [279, 144] on button "Search" at bounding box center [248, 143] width 123 height 19
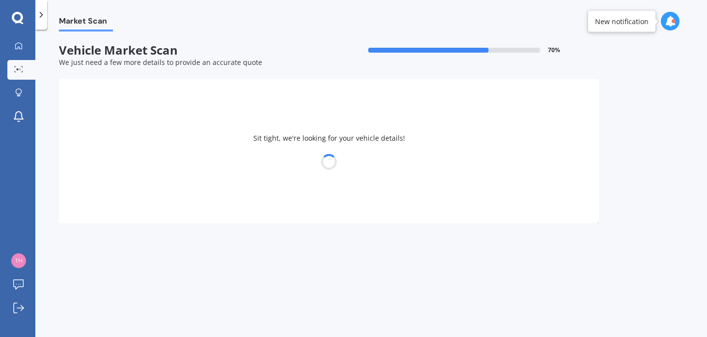
select select "BMW"
select select "19"
select select "03"
select select "2000"
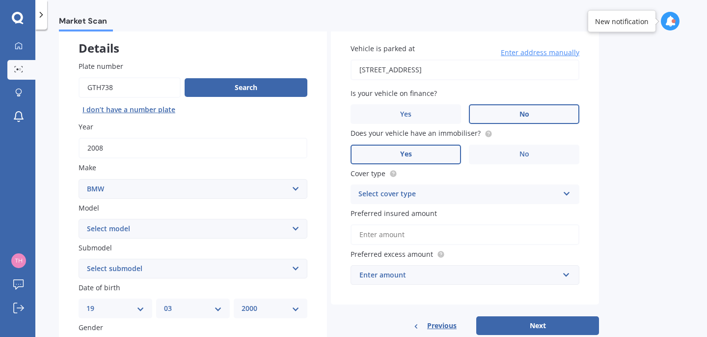
scroll to position [59, 0]
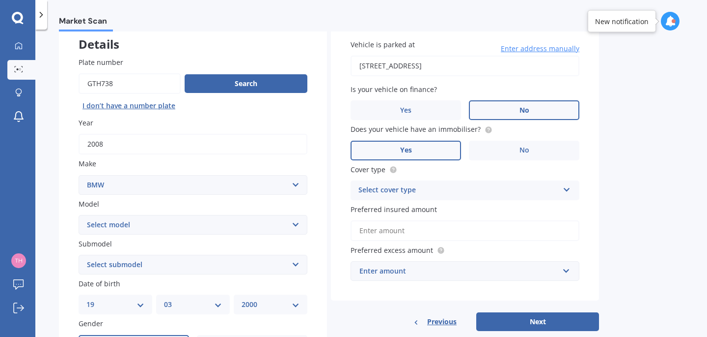
click at [263, 223] on select "Select model 116 116I 118 118D 120 130 218D 220I 225 250 316 318 320 320 i 323 …" at bounding box center [193, 225] width 229 height 20
select select "120"
click at [79, 215] on select "Select model 116 116I 118 118D 120 130 218D 220I 225 250 316 318 320 320 i 323 …" at bounding box center [193, 225] width 229 height 20
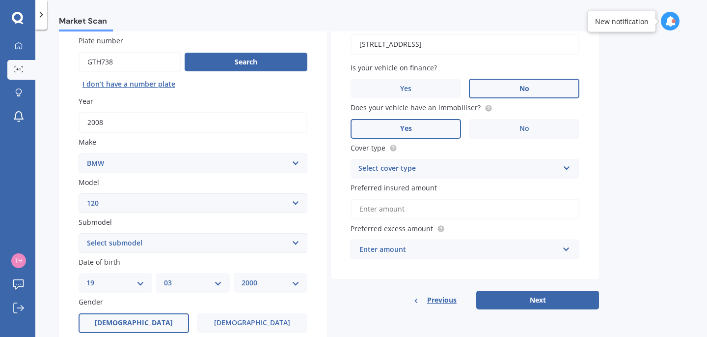
scroll to position [85, 0]
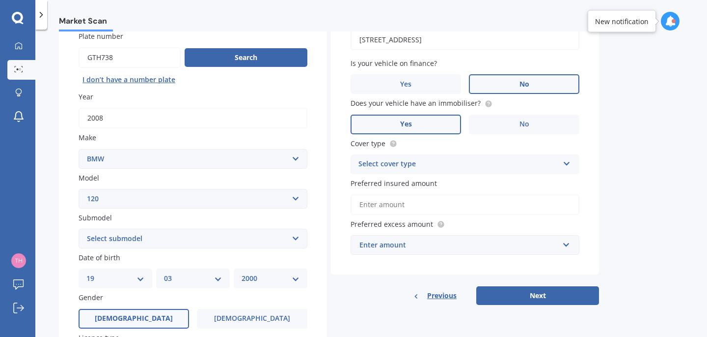
click at [125, 238] on select "Select submodel (All)" at bounding box center [193, 238] width 229 height 20
select select "(ALL)"
click at [79, 229] on select "Select submodel (All)" at bounding box center [193, 238] width 229 height 20
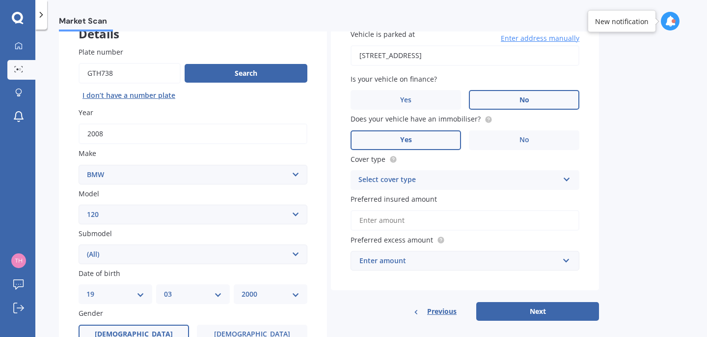
scroll to position [75, 0]
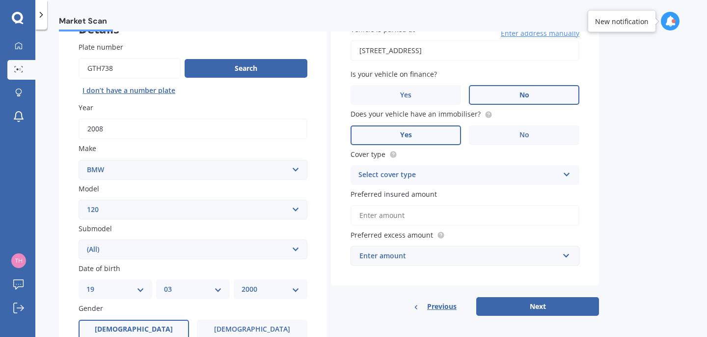
click at [414, 180] on div "Select cover type" at bounding box center [459, 175] width 200 height 12
click at [395, 201] on div "Comprehensive" at bounding box center [465, 194] width 228 height 18
click at [371, 218] on input "Preferred insured amount" at bounding box center [465, 215] width 229 height 21
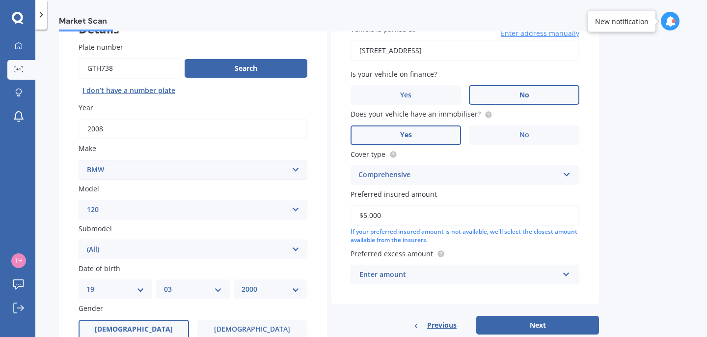
type input "$5,000"
click at [381, 282] on input "text" at bounding box center [462, 274] width 220 height 19
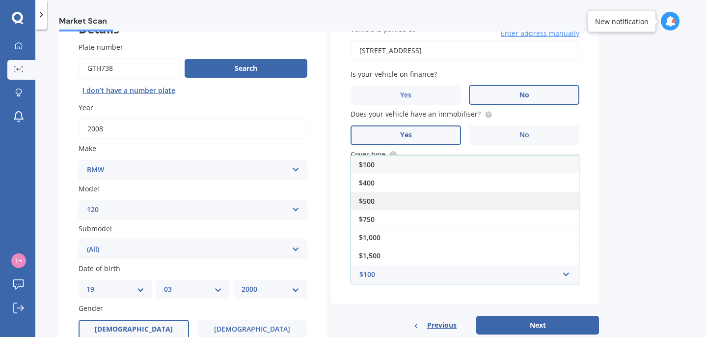
click at [382, 205] on div "$500" at bounding box center [465, 201] width 228 height 18
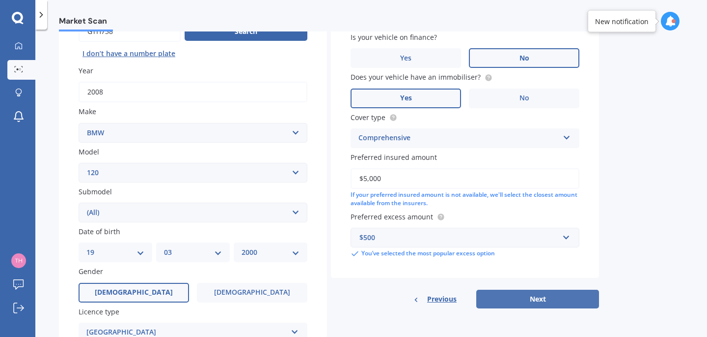
click at [512, 300] on button "Next" at bounding box center [538, 298] width 123 height 19
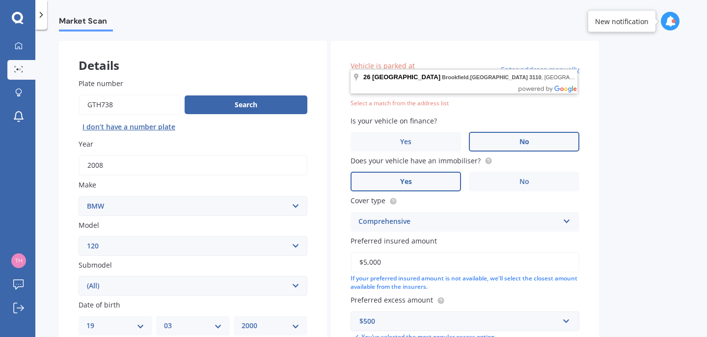
scroll to position [20, 0]
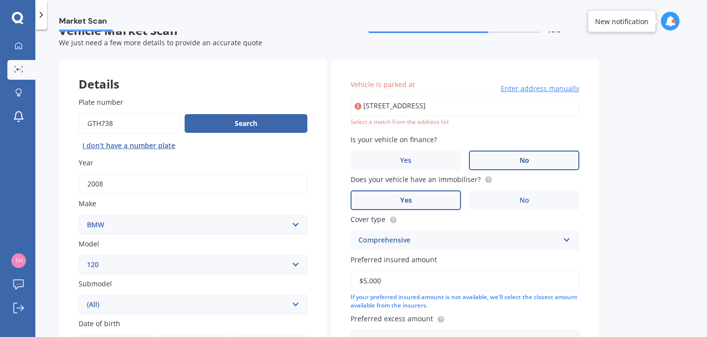
type input "[STREET_ADDRESS]"
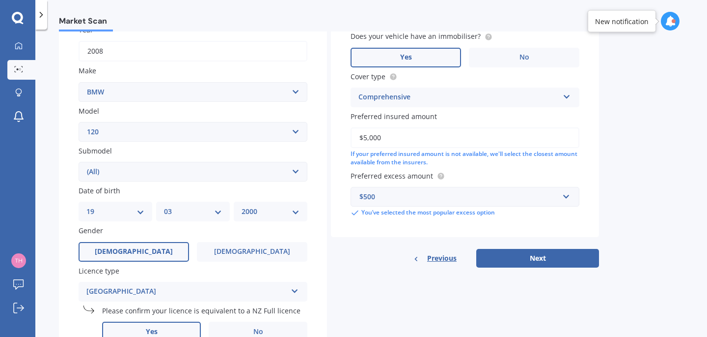
scroll to position [214, 0]
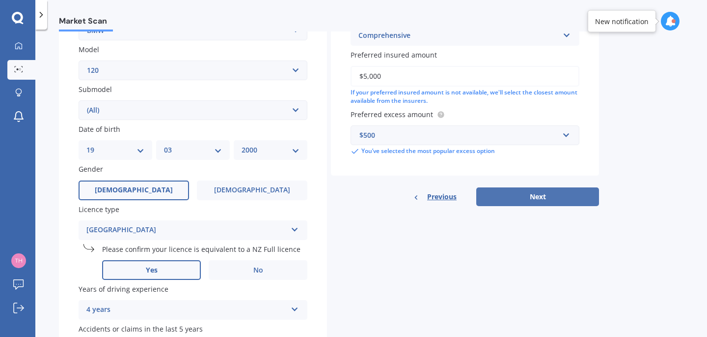
click at [526, 202] on button "Next" at bounding box center [538, 196] width 123 height 19
select select "19"
select select "03"
select select "2000"
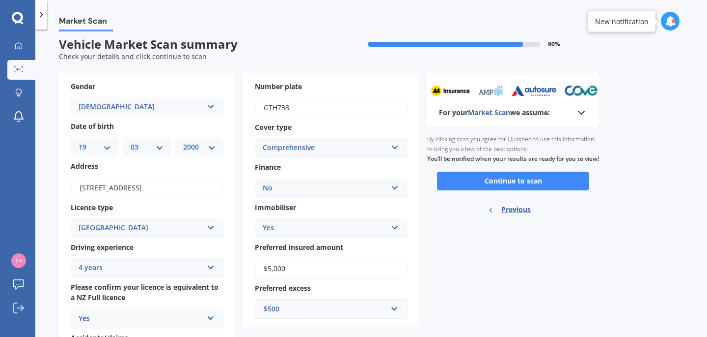
scroll to position [0, 0]
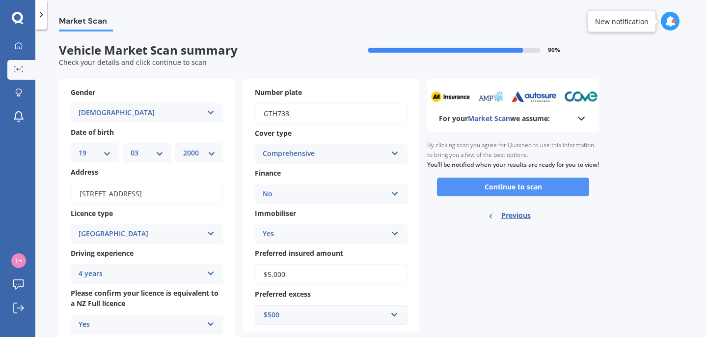
click at [524, 196] on button "Continue to scan" at bounding box center [513, 186] width 152 height 19
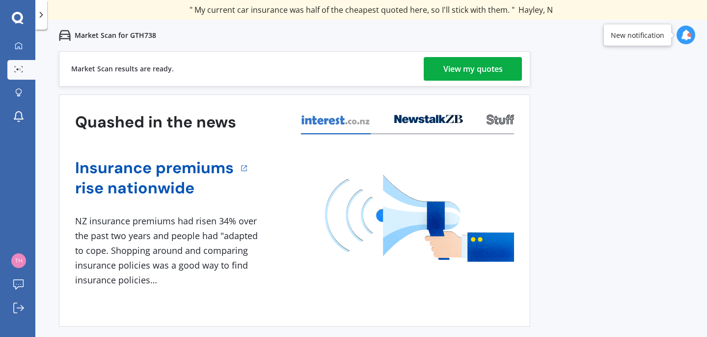
click at [459, 64] on div "View my quotes" at bounding box center [473, 69] width 59 height 24
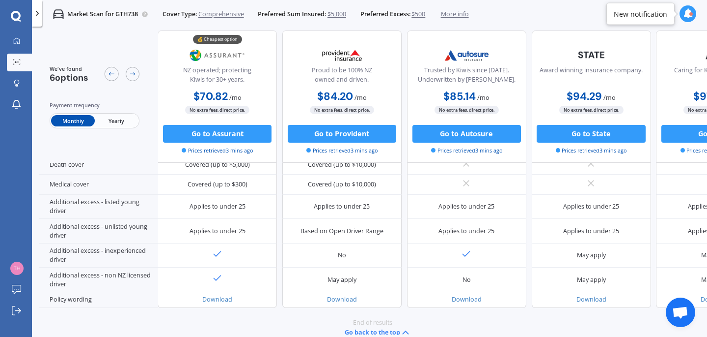
scroll to position [450, 0]
